Goal: Use online tool/utility: Utilize a website feature to perform a specific function

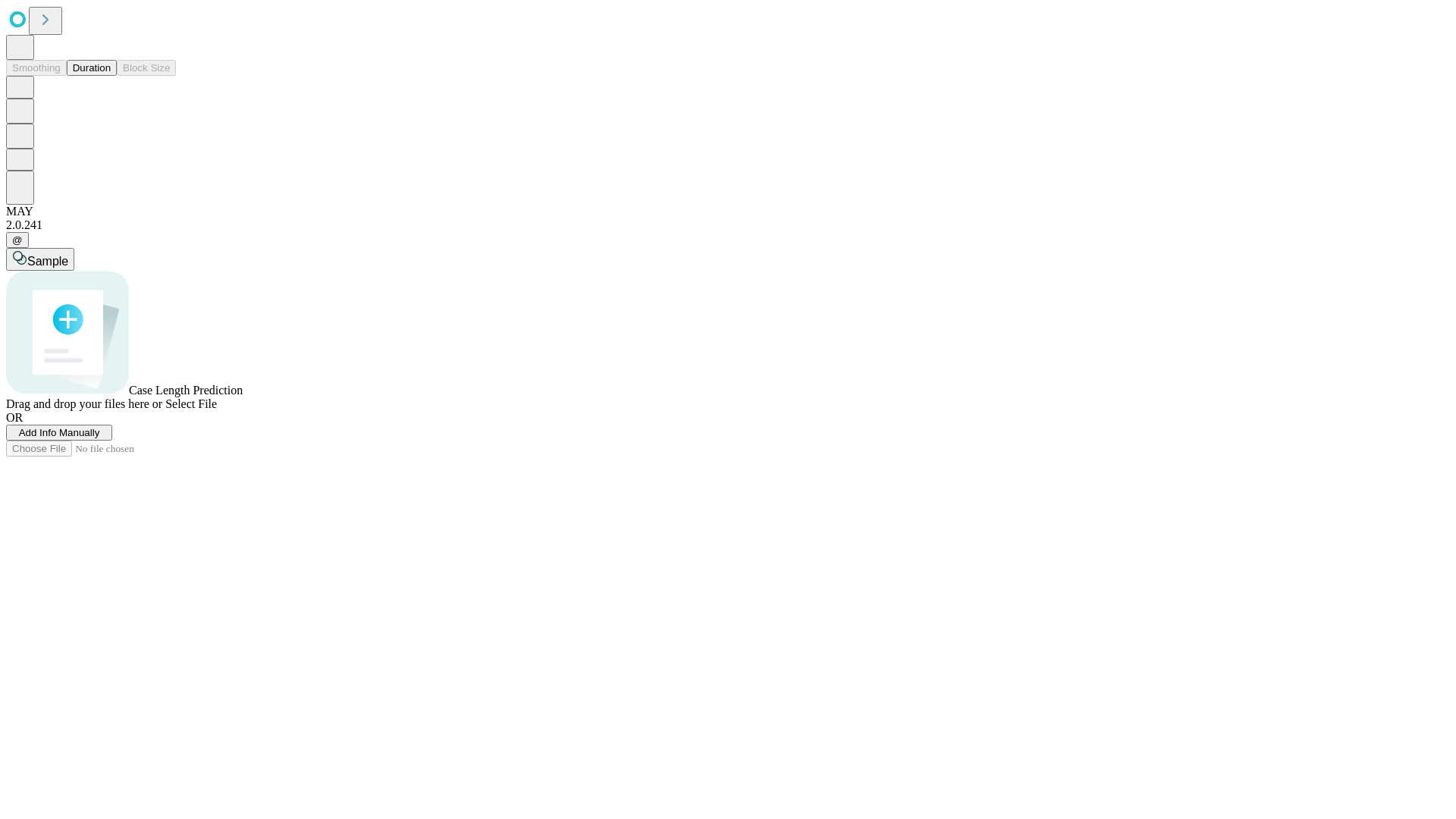
click at [110, 76] on button "Duration" at bounding box center [91, 68] width 50 height 16
click at [100, 438] on span "Add Info Manually" at bounding box center [59, 432] width 81 height 12
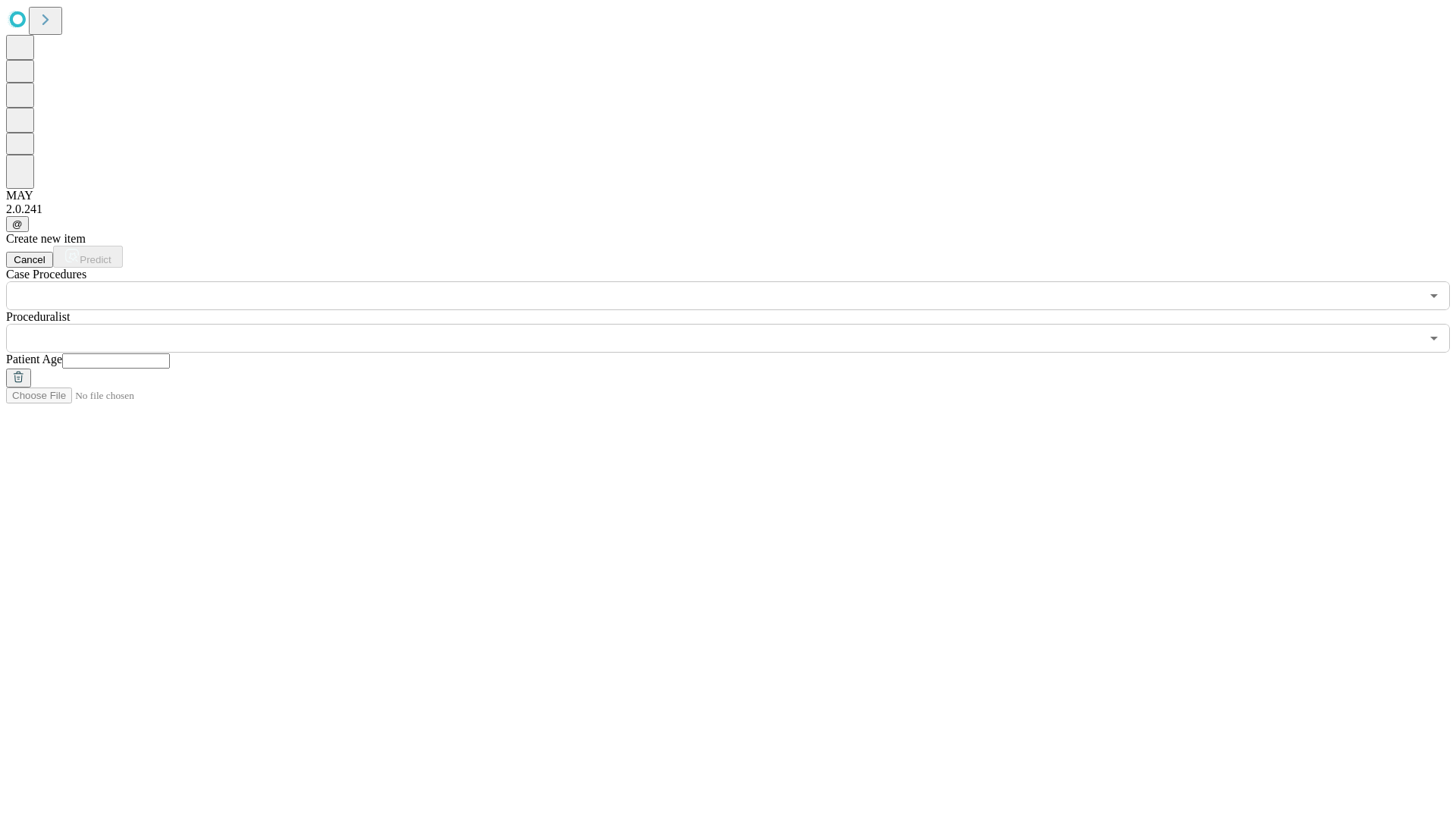
click at [170, 354] on input "text" at bounding box center [116, 361] width 107 height 15
type input "**"
click at [739, 323] on input "text" at bounding box center [713, 337] width 1414 height 29
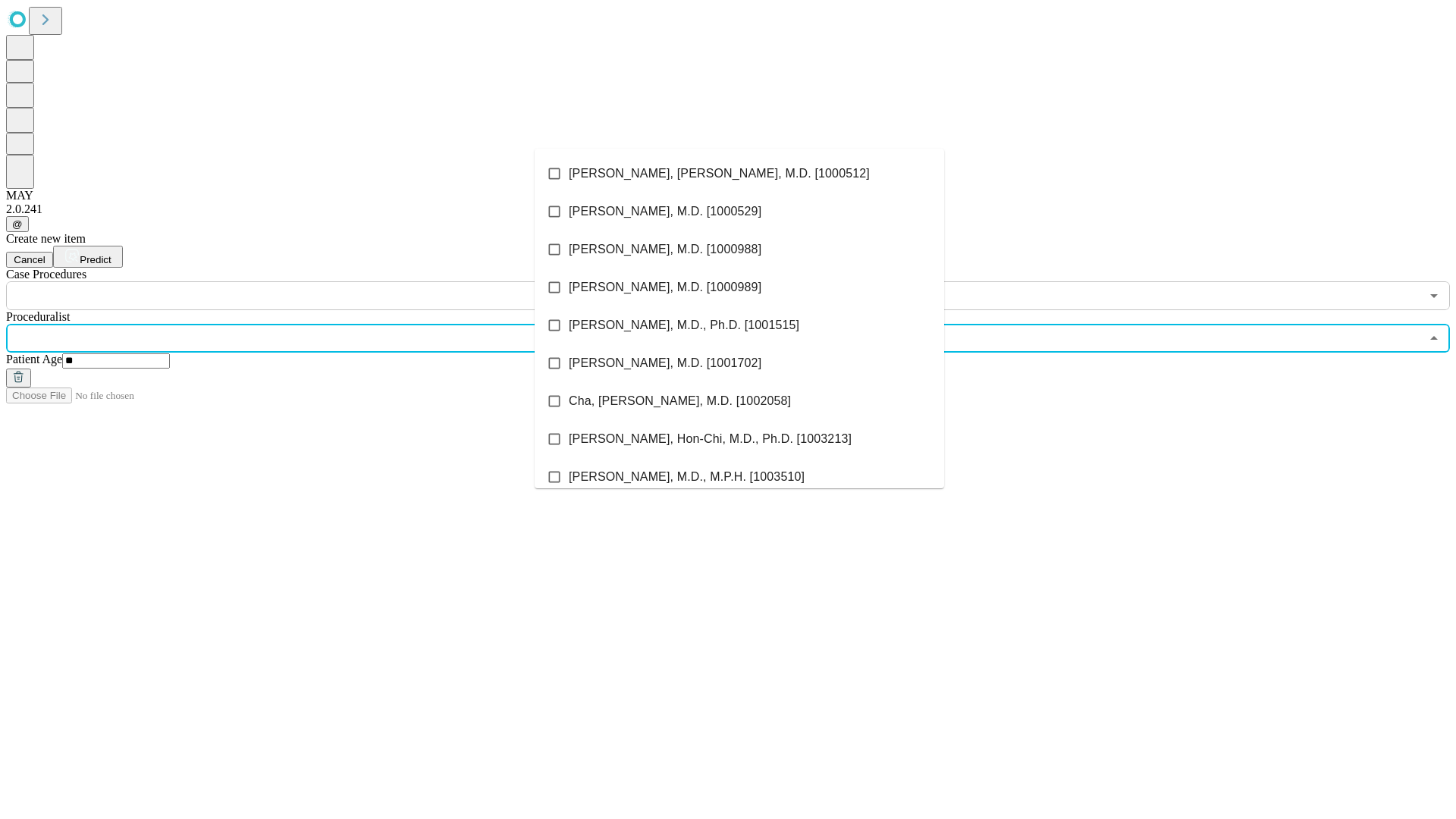
click at [739, 174] on li "[PERSON_NAME], [PERSON_NAME], M.D. [1000512]" at bounding box center [739, 173] width 409 height 38
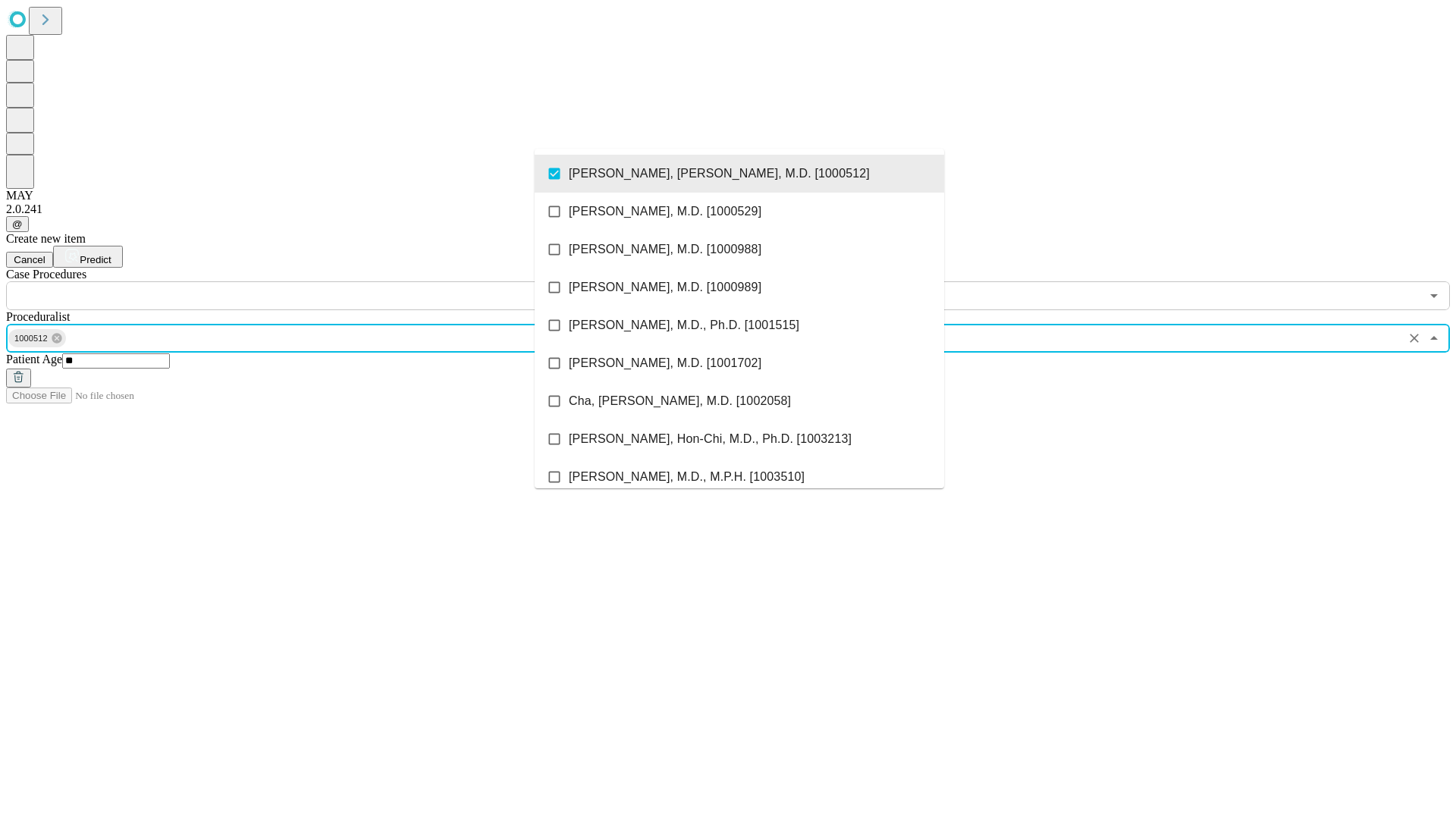
click at [318, 281] on input "text" at bounding box center [713, 295] width 1414 height 29
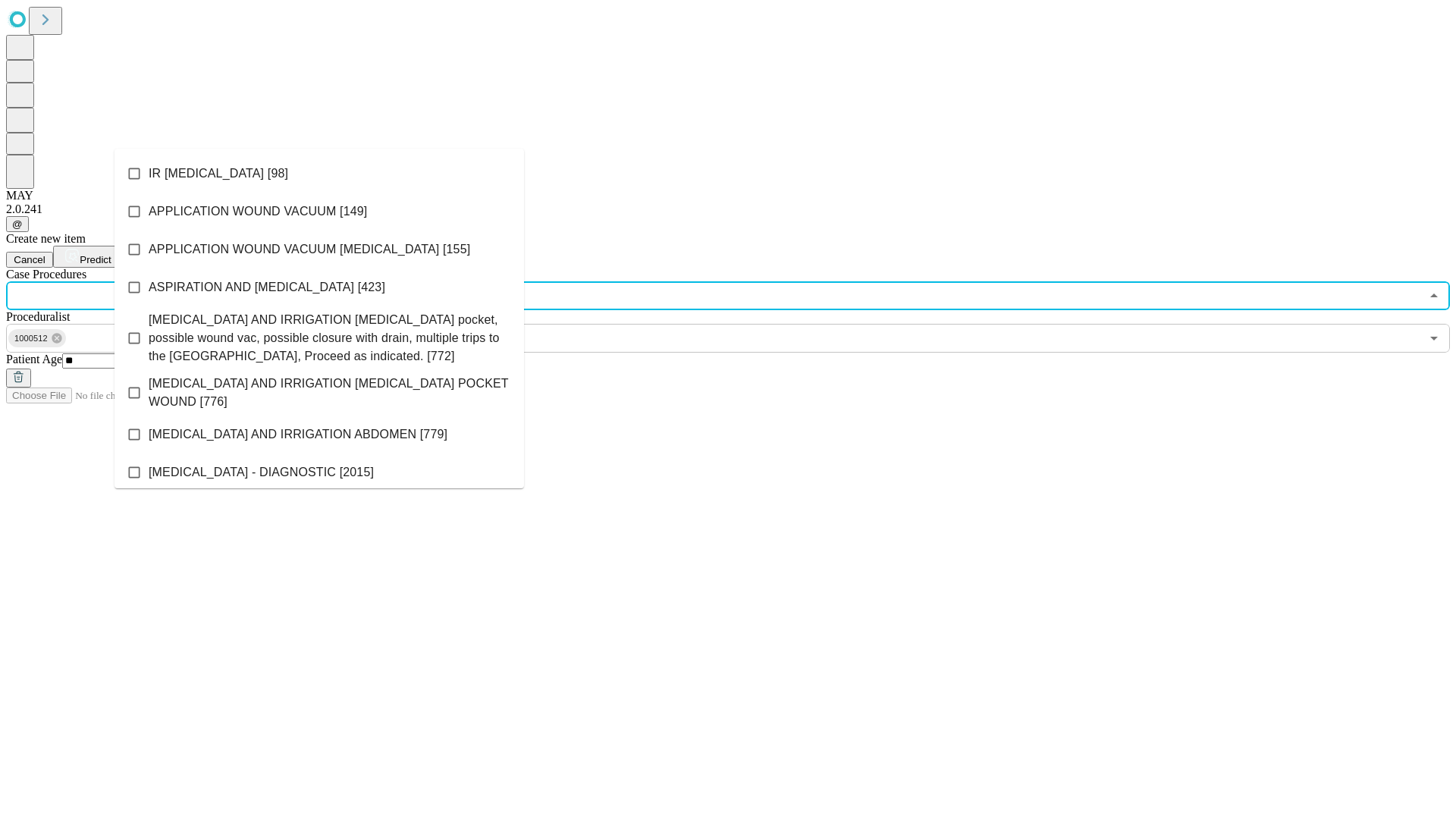
click at [319, 174] on li "IR [MEDICAL_DATA] [98]" at bounding box center [319, 173] width 409 height 38
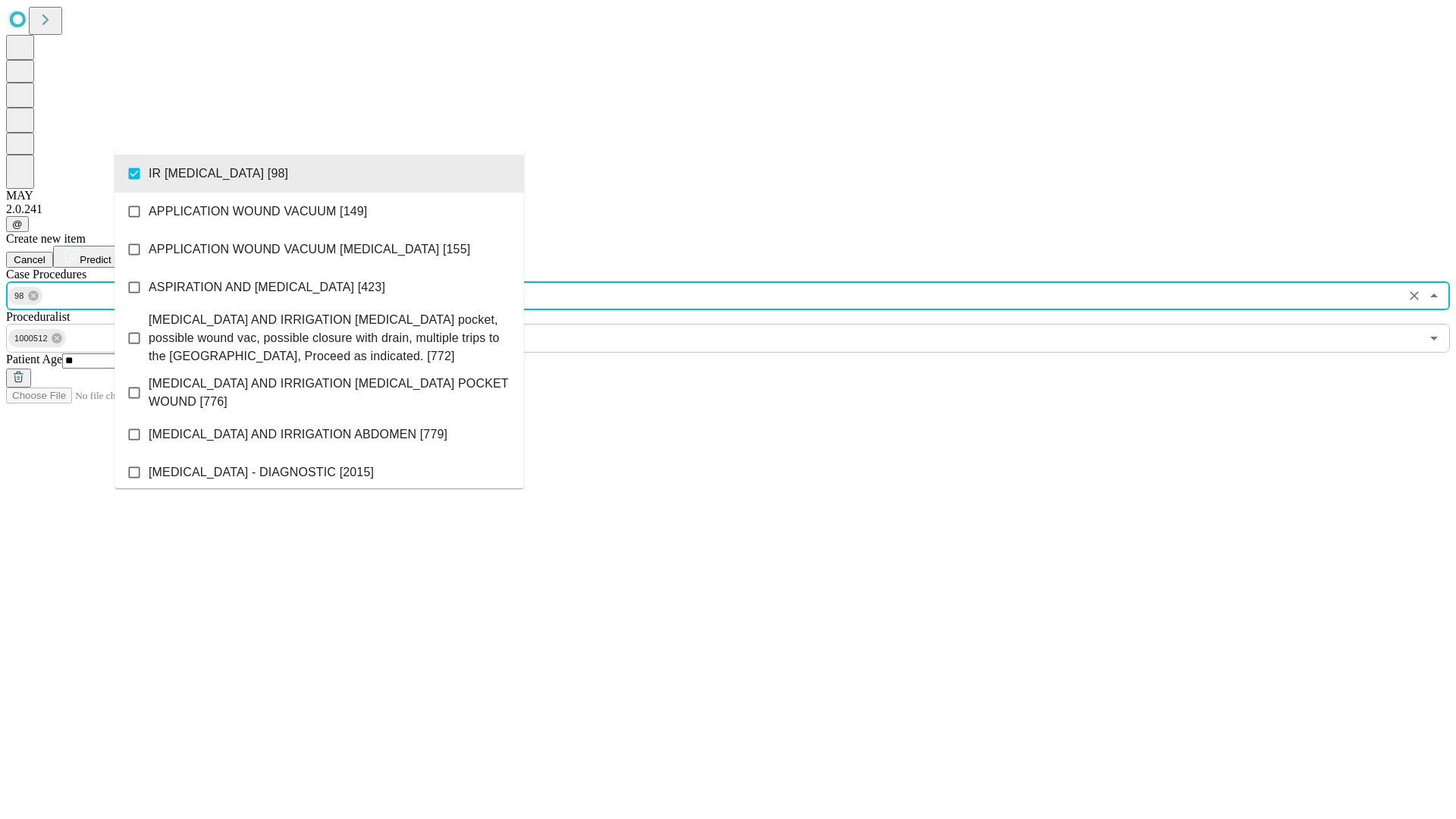
click at [110, 254] on span "Predict" at bounding box center [95, 259] width 31 height 12
